Goal: Task Accomplishment & Management: Manage account settings

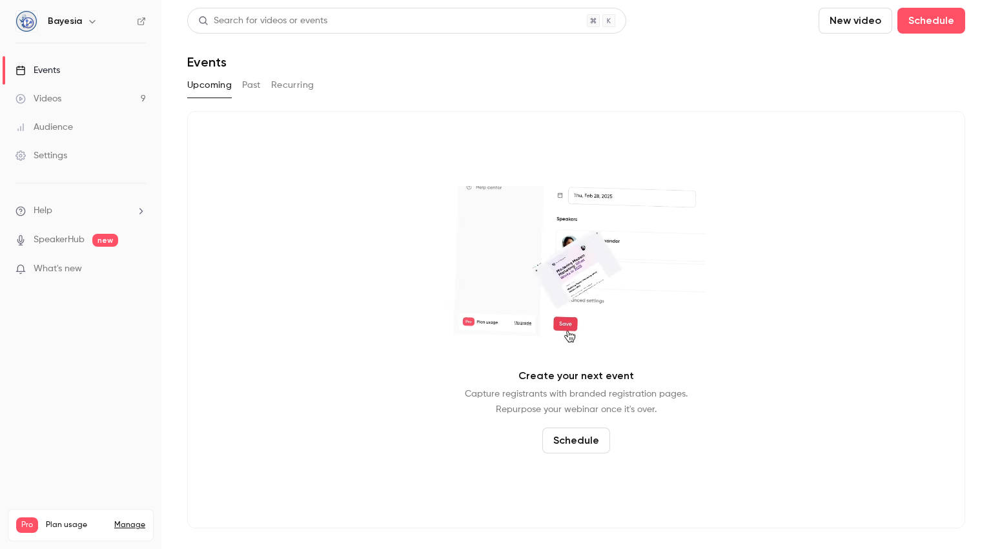
click at [125, 520] on link "Manage" at bounding box center [129, 525] width 31 height 10
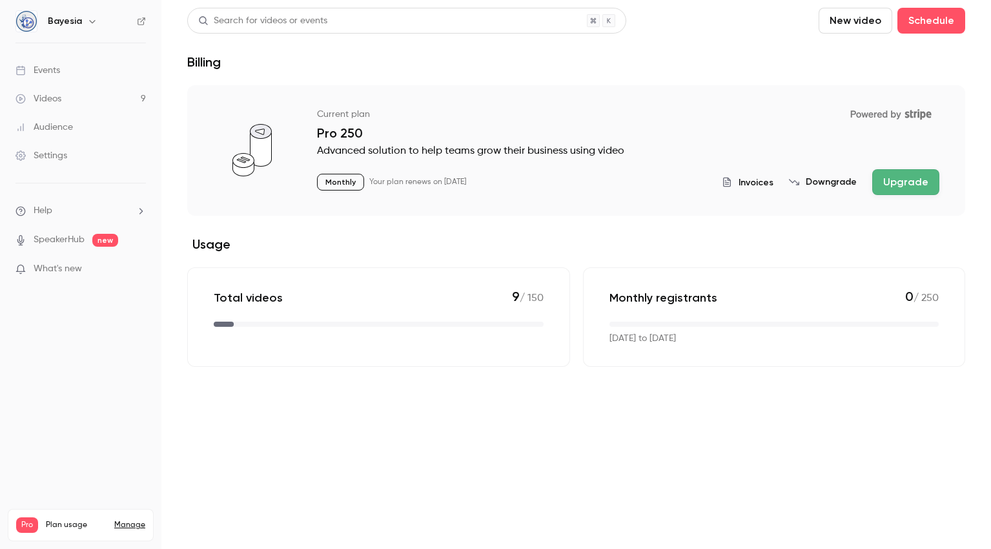
click at [810, 183] on button "Downgrade" at bounding box center [823, 182] width 68 height 13
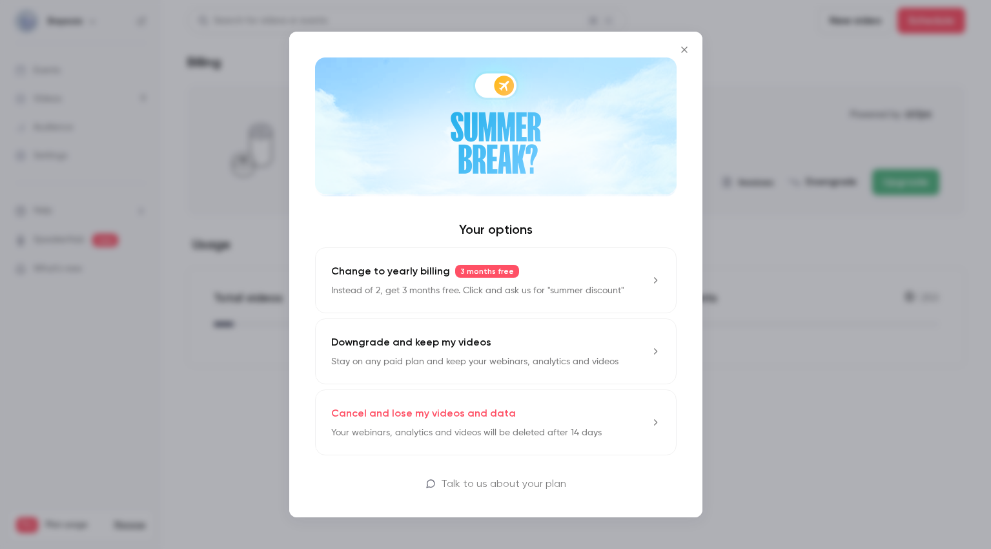
click at [646, 345] on button "Downgrade and keep my videos Stay on any paid plan and keep your webinars, anal…" at bounding box center [496, 351] width 362 height 66
